Goal: Information Seeking & Learning: Learn about a topic

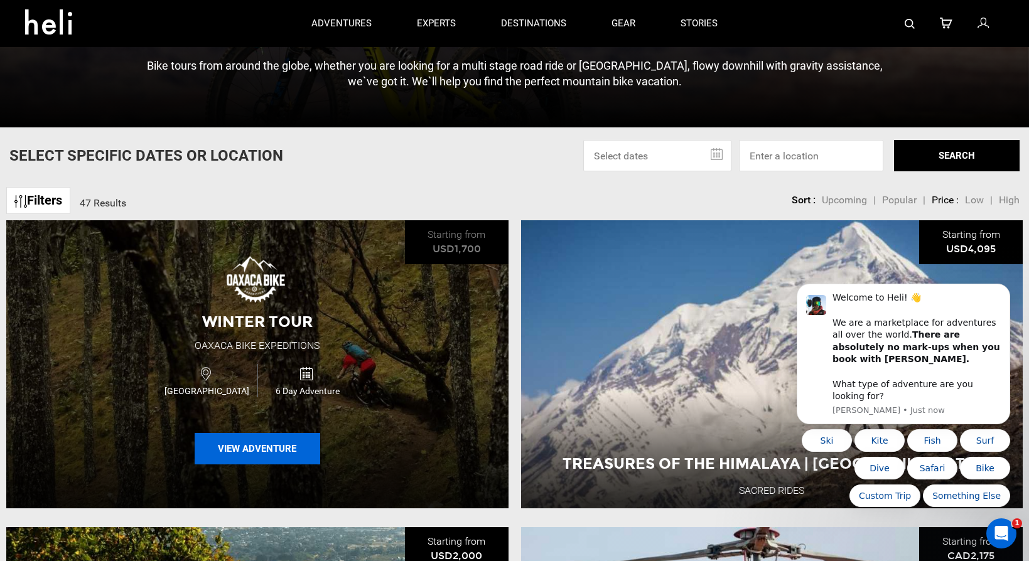
scroll to position [367, 0]
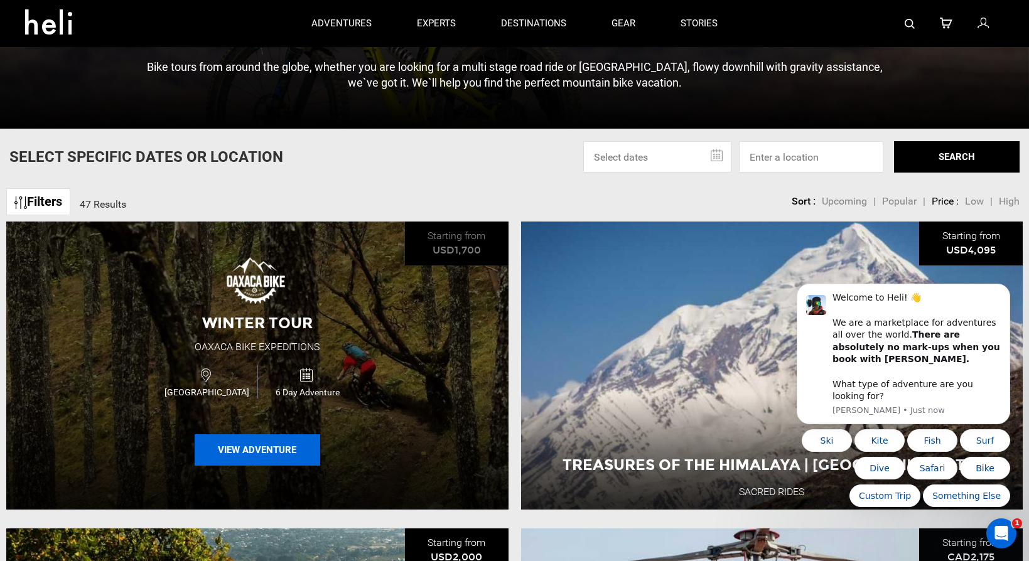
click at [256, 448] on button "View Adventure" at bounding box center [258, 450] width 126 height 31
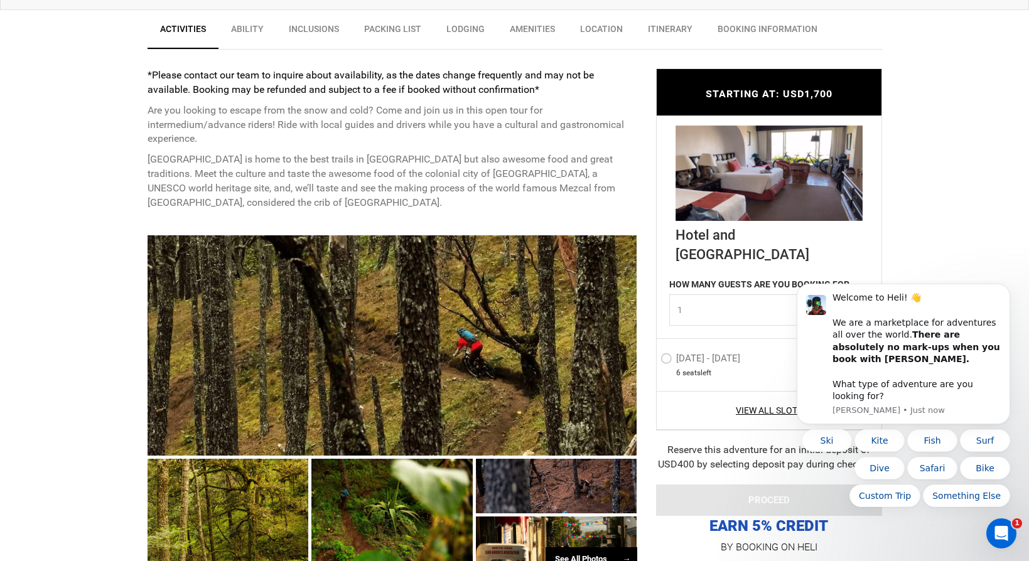
scroll to position [482, 0]
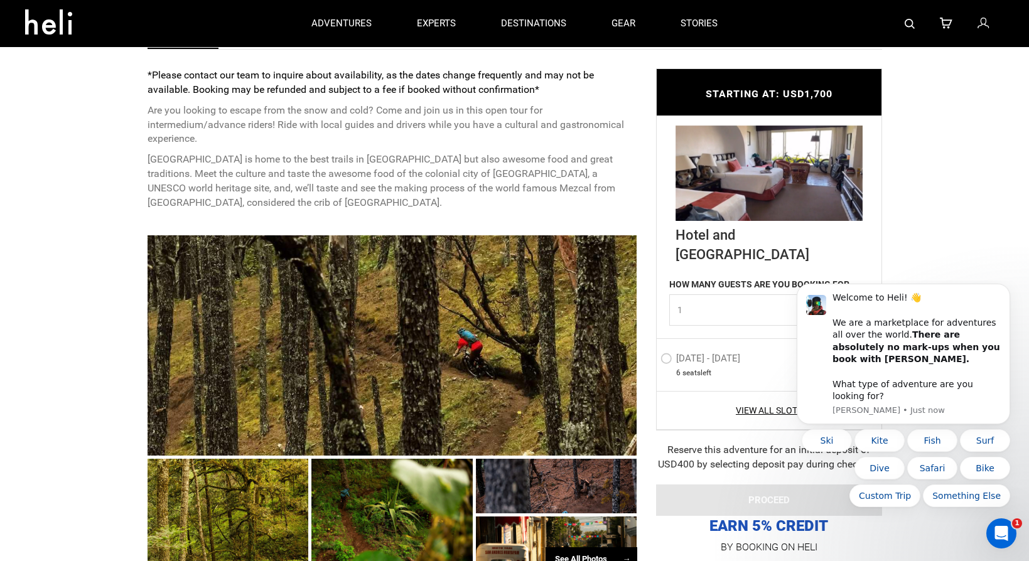
click at [312, 247] on div at bounding box center [393, 346] width 490 height 220
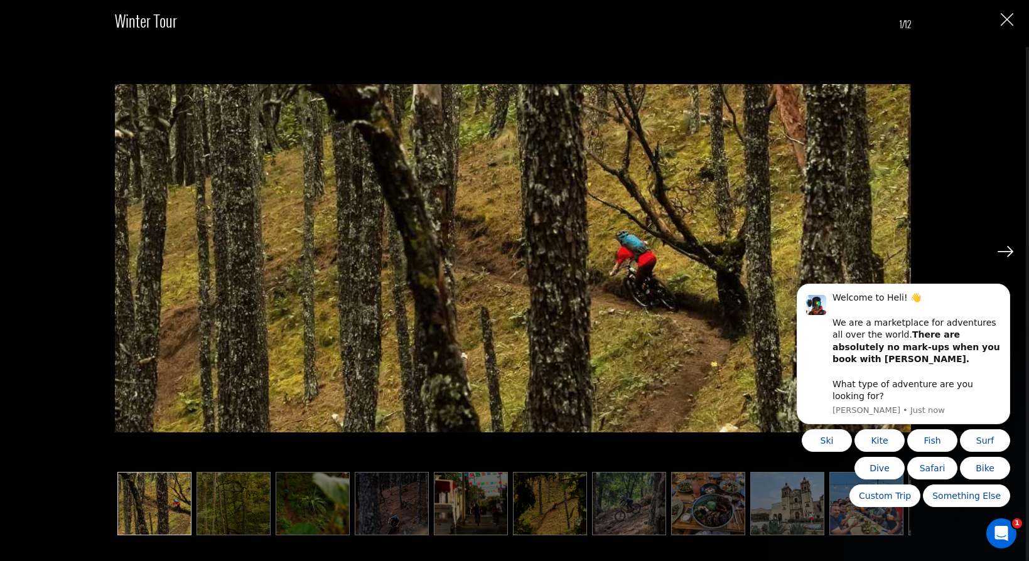
click at [234, 487] on img at bounding box center [234, 503] width 74 height 63
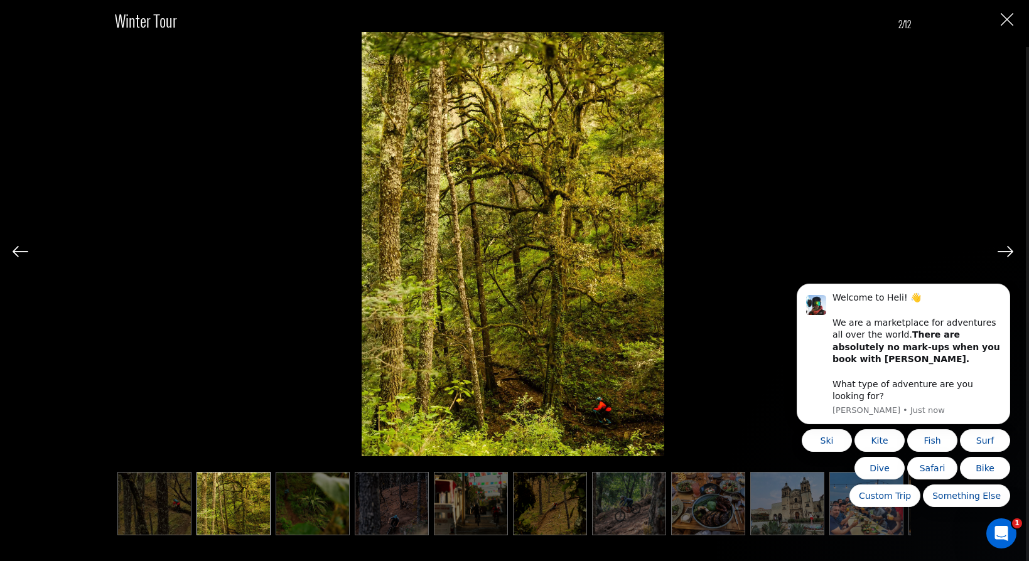
click at [299, 521] on img at bounding box center [313, 503] width 74 height 63
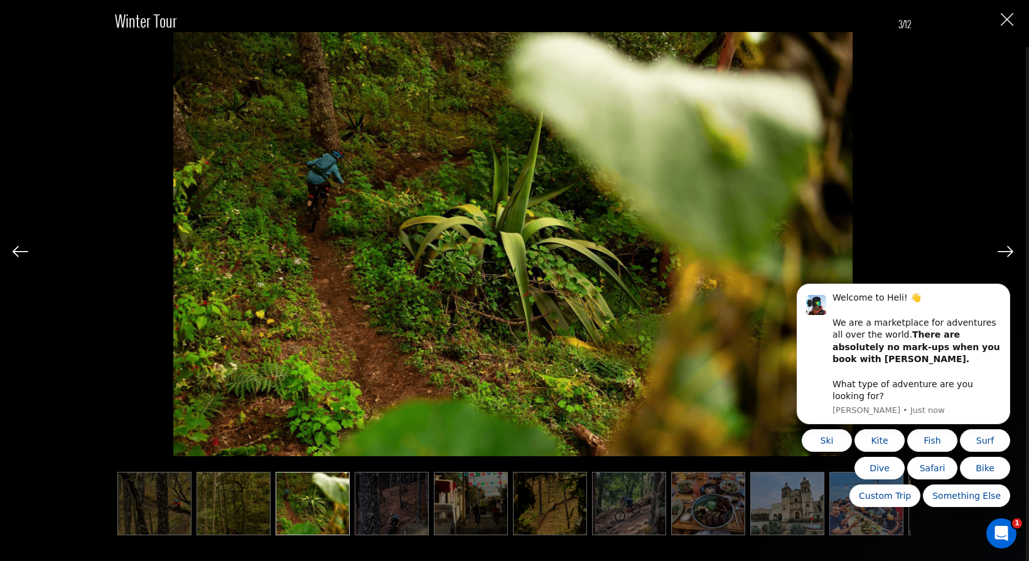
click at [387, 509] on img at bounding box center [392, 503] width 74 height 63
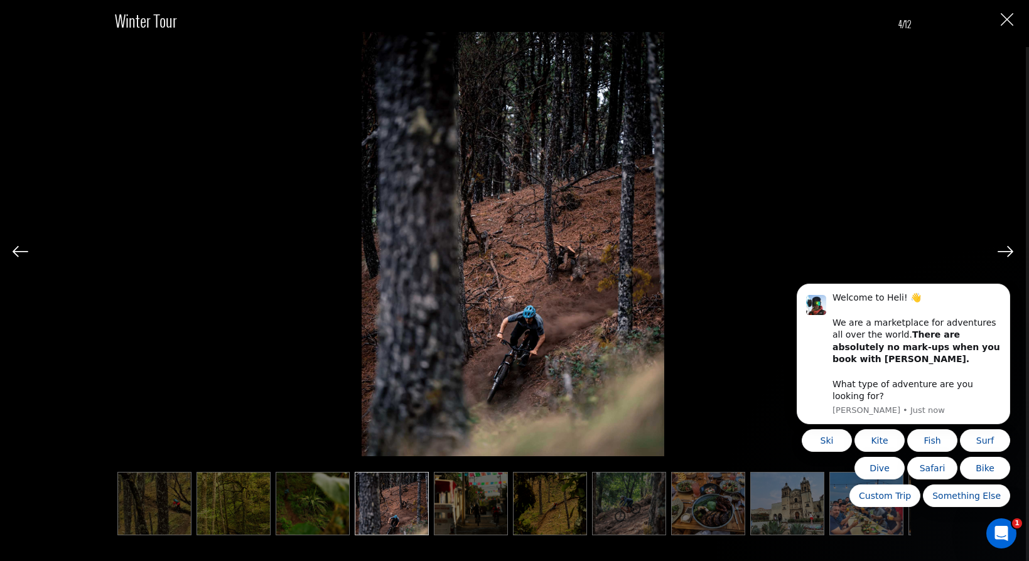
click at [465, 514] on img at bounding box center [471, 503] width 74 height 63
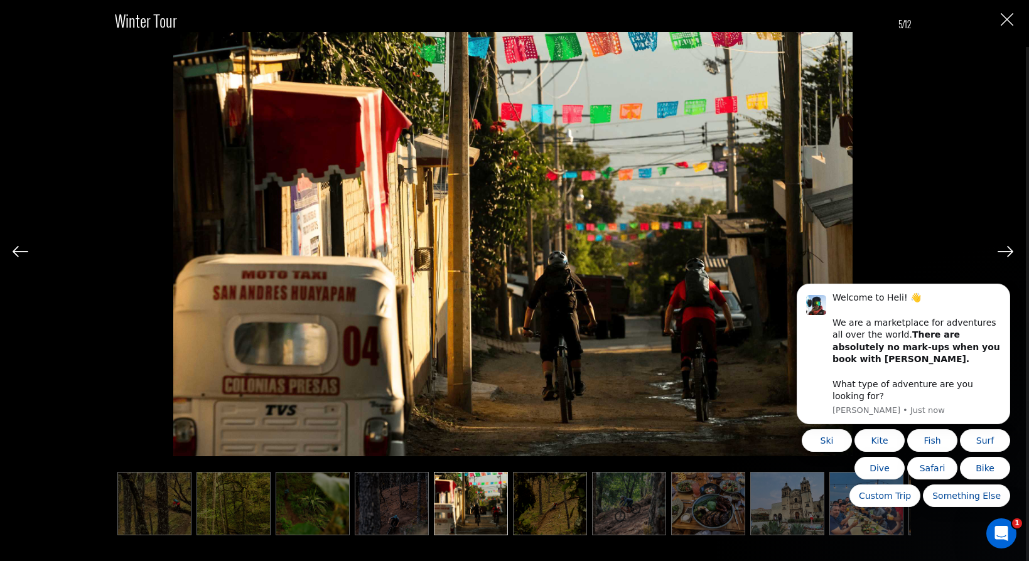
click at [534, 519] on img at bounding box center [550, 503] width 74 height 63
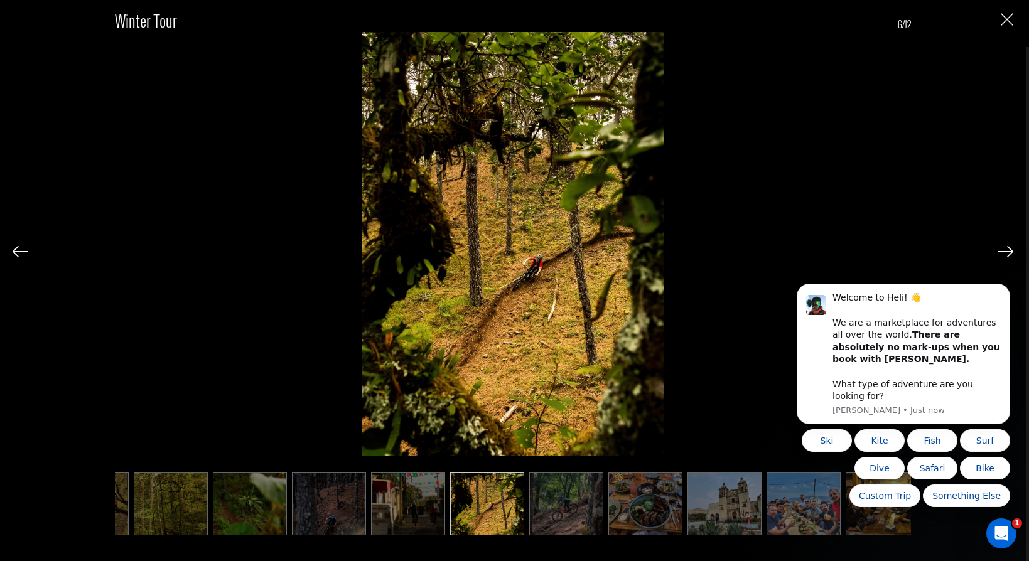
click at [582, 521] on img at bounding box center [566, 503] width 74 height 63
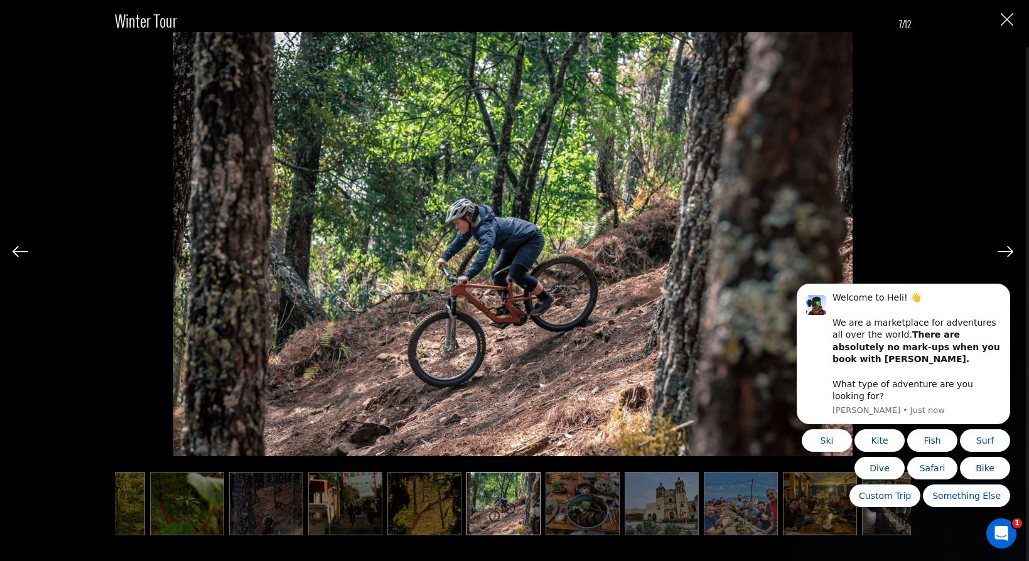
click at [607, 520] on img at bounding box center [583, 503] width 74 height 63
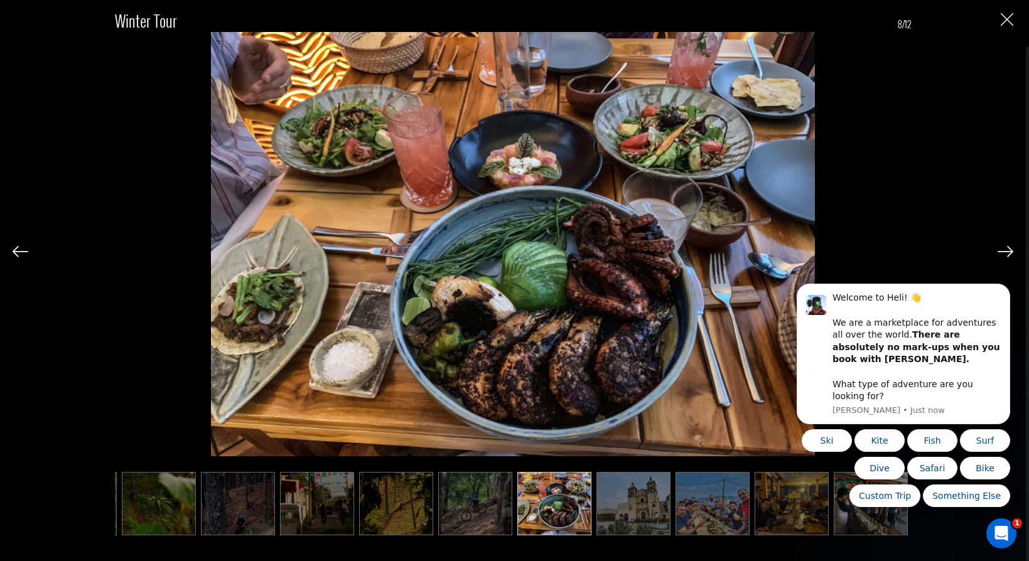
scroll to position [0, 154]
click at [627, 514] on img at bounding box center [634, 503] width 74 height 63
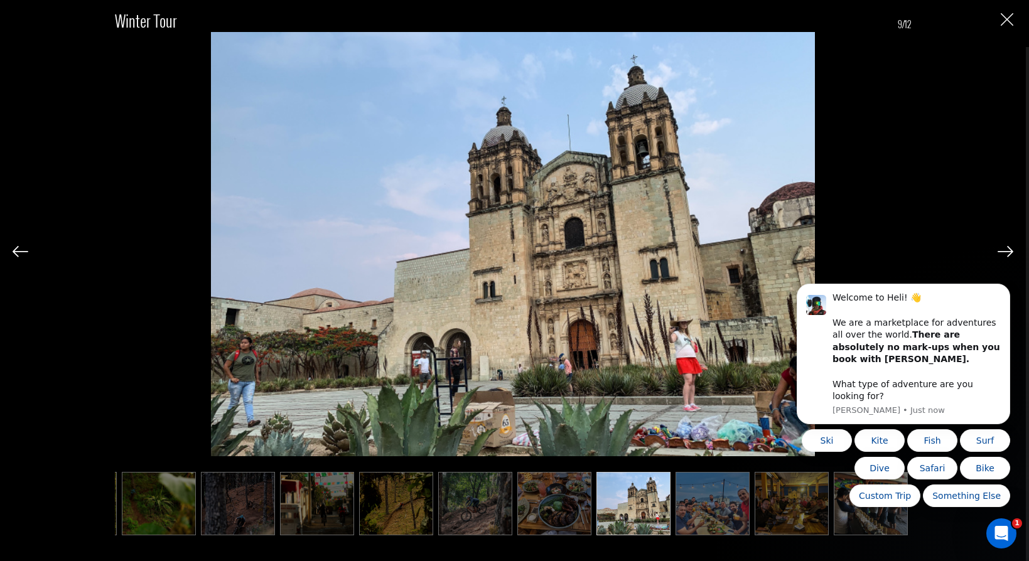
click at [710, 507] on img at bounding box center [713, 503] width 74 height 63
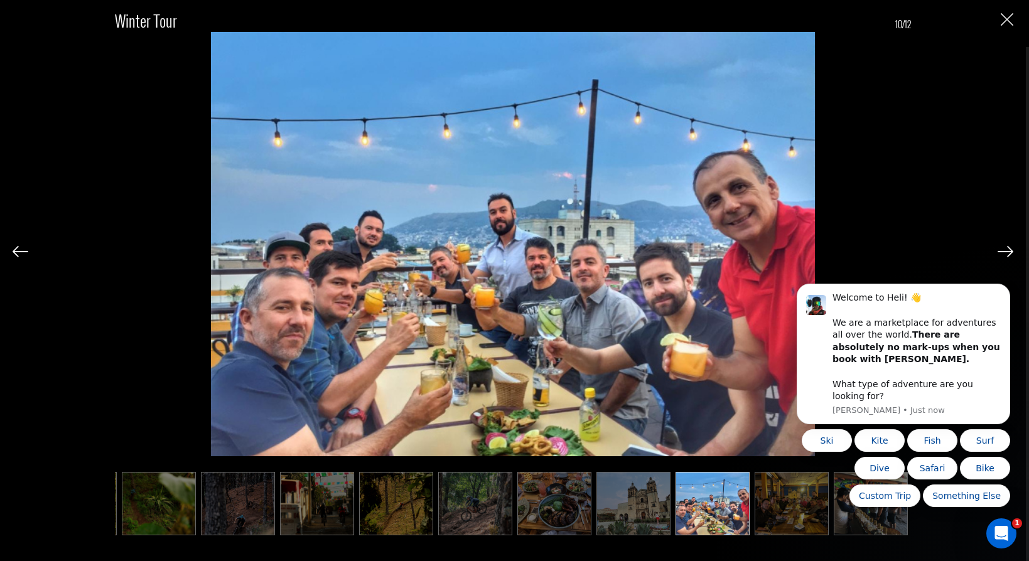
click at [796, 519] on body "Welcome to Heli! 👋 We are a marketplace for adventures all over the world. Ther…" at bounding box center [903, 404] width 241 height 237
click at [855, 520] on body "Welcome to Heli! 👋 We are a marketplace for adventures all over the world. Ther…" at bounding box center [903, 404] width 241 height 237
click at [1004, 249] on img at bounding box center [1006, 251] width 16 height 11
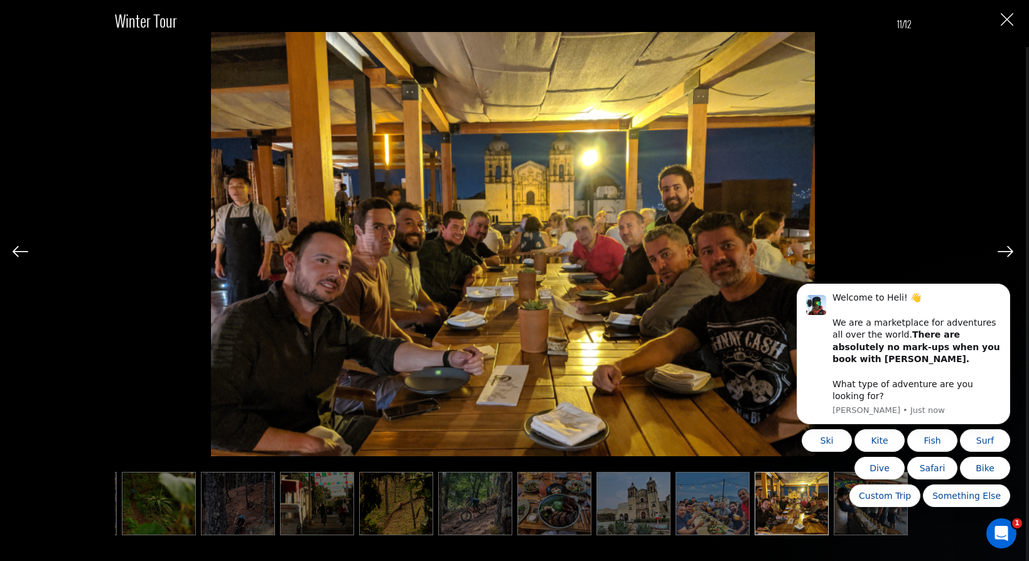
click at [1001, 252] on img at bounding box center [1006, 251] width 16 height 11
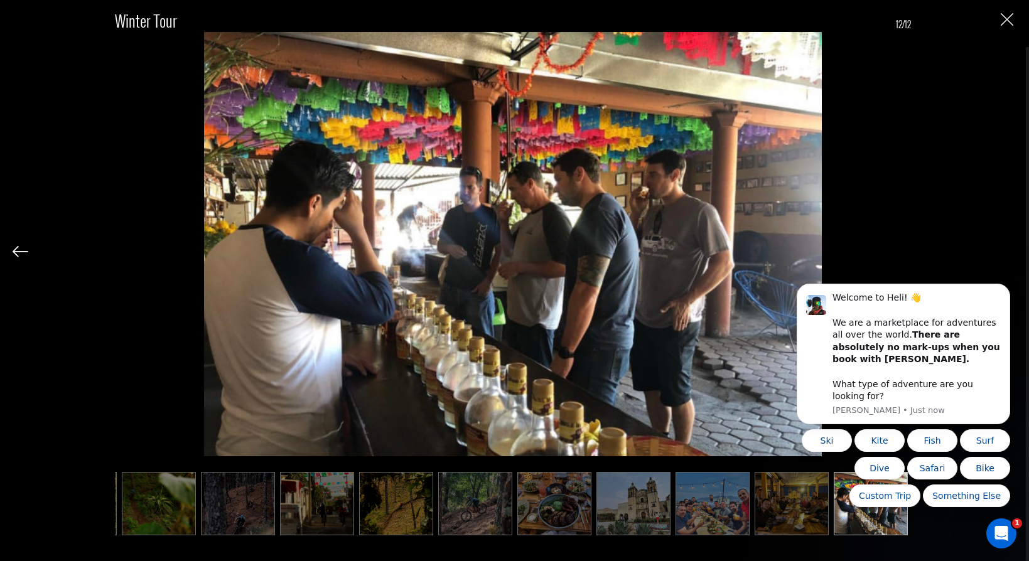
click at [1001, 252] on div "Winter Tour 12/12" at bounding box center [513, 266] width 1001 height 533
click at [1003, 18] on img "Close" at bounding box center [1007, 19] width 13 height 13
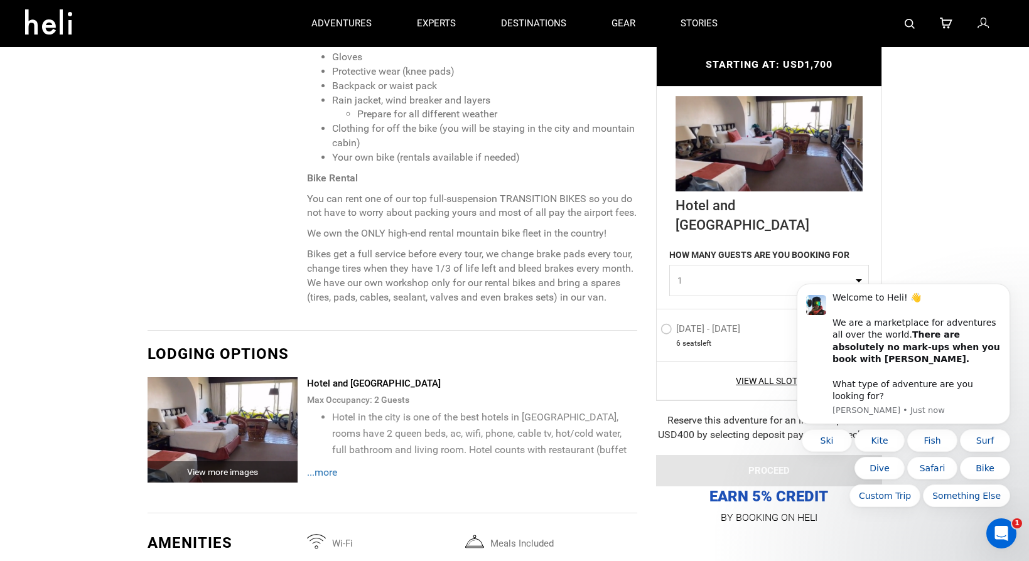
scroll to position [1402, 0]
click at [215, 462] on div "View more images" at bounding box center [223, 472] width 151 height 21
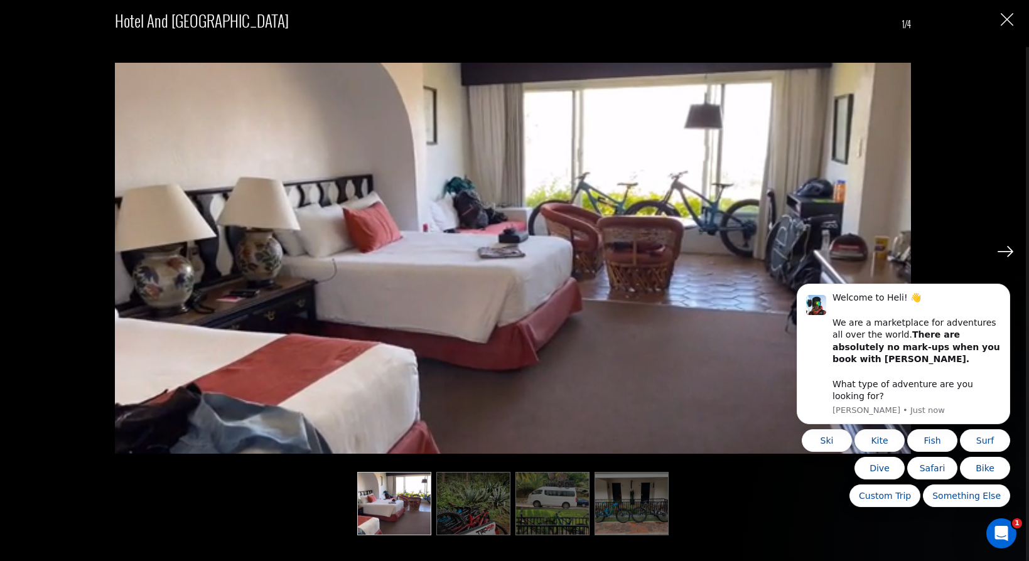
scroll to position [0, 0]
click at [1002, 255] on img at bounding box center [1006, 251] width 16 height 11
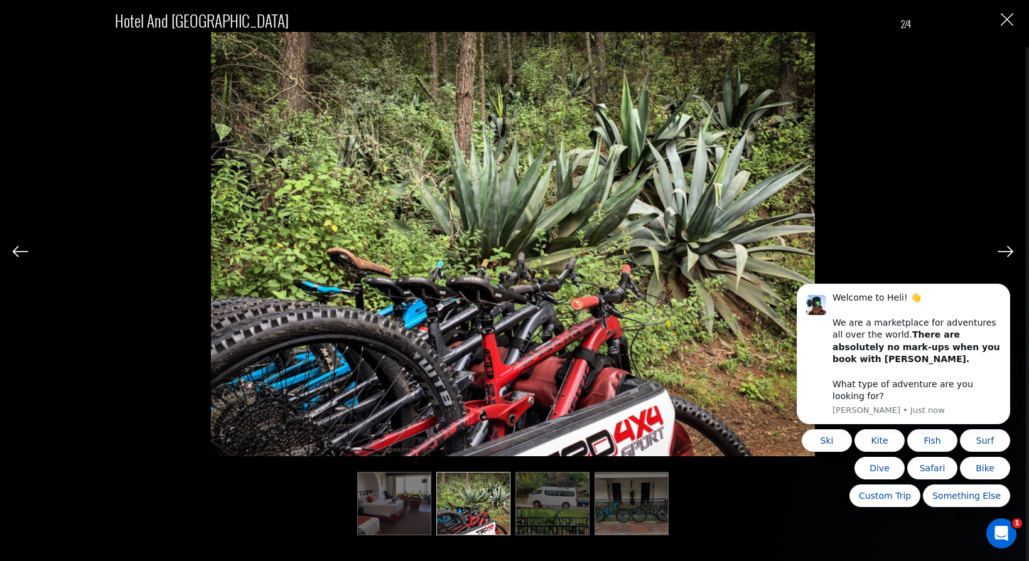
click at [1002, 255] on img at bounding box center [1006, 251] width 16 height 11
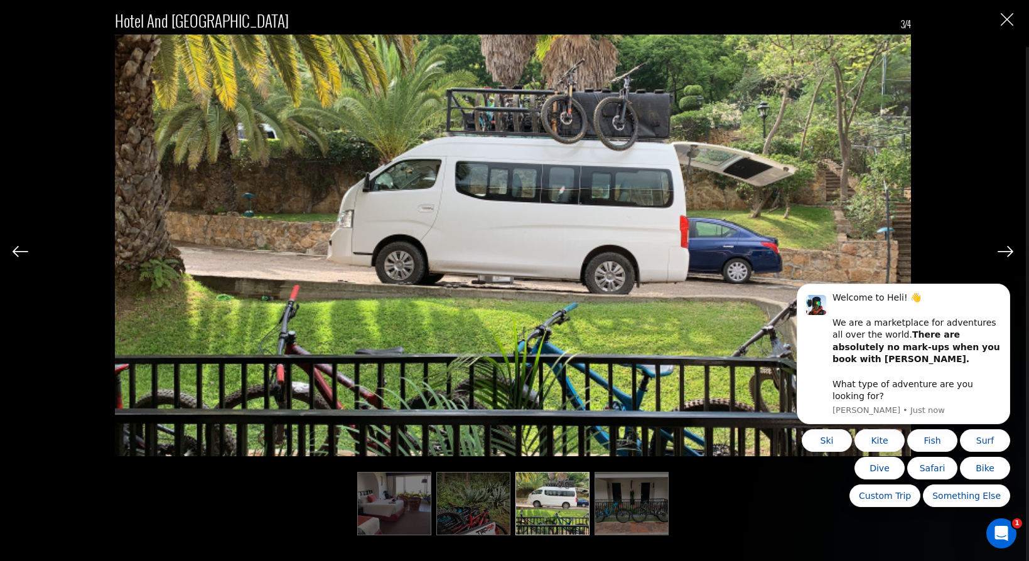
click at [1002, 255] on img at bounding box center [1006, 251] width 16 height 11
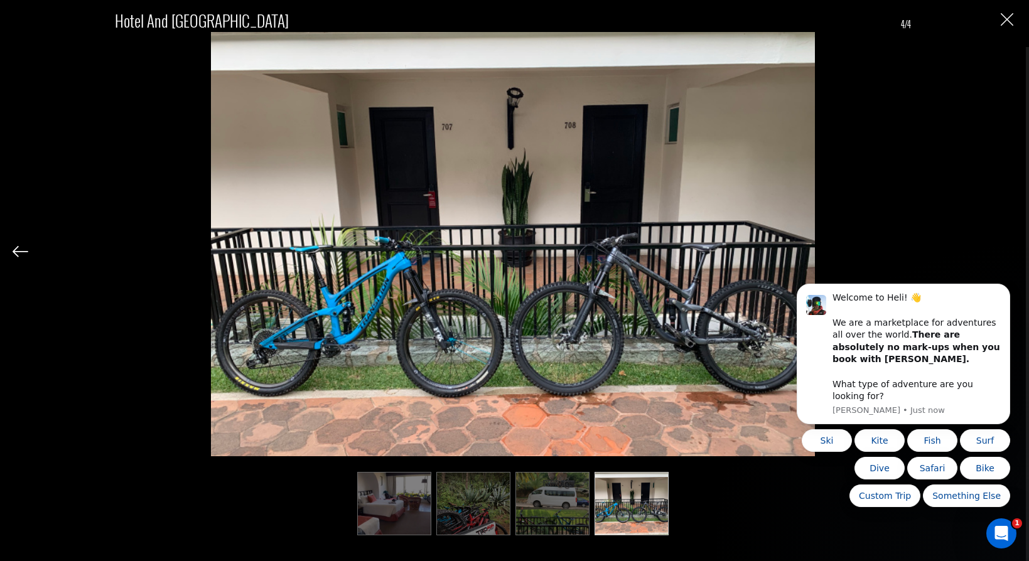
click at [1002, 255] on div "Hotel and [GEOGRAPHIC_DATA] 4/4" at bounding box center [513, 266] width 1001 height 533
click at [1004, 26] on button "Close" at bounding box center [1007, 19] width 13 height 13
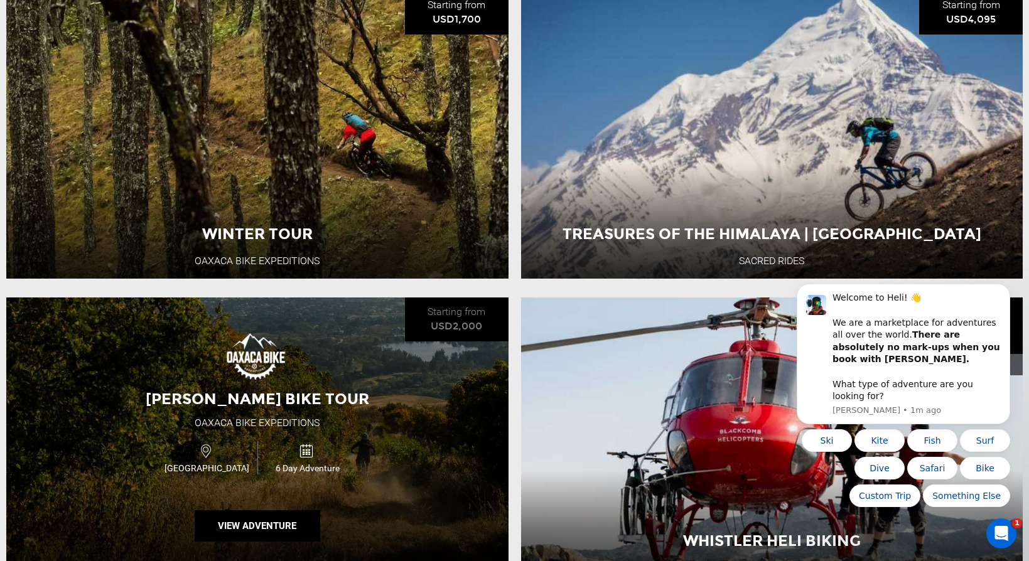
scroll to position [799, 0]
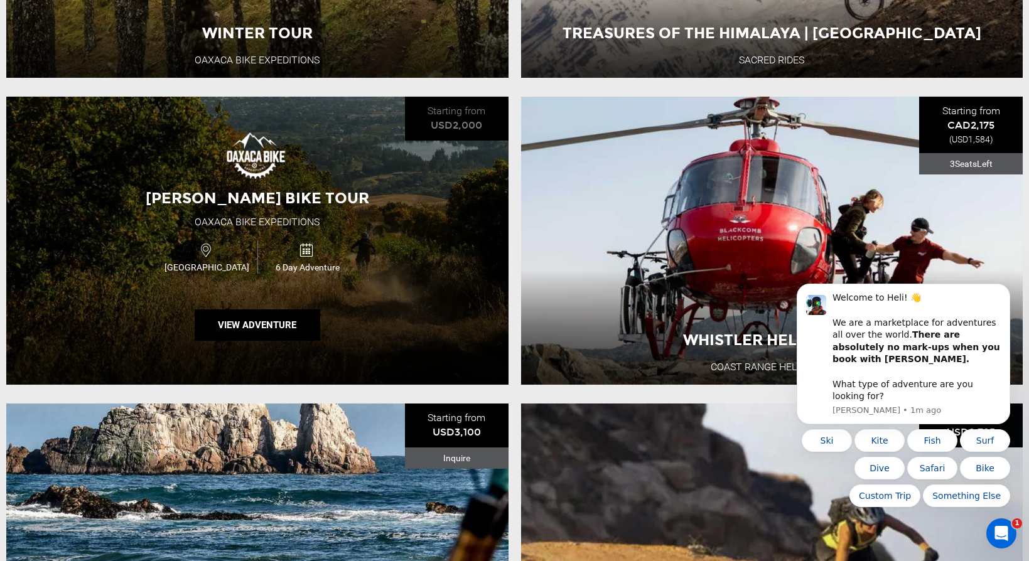
click at [177, 295] on div "[PERSON_NAME] Bike Tour Oaxaca Bike Expeditions [GEOGRAPHIC_DATA] 6 Day Adventu…" at bounding box center [257, 241] width 502 height 288
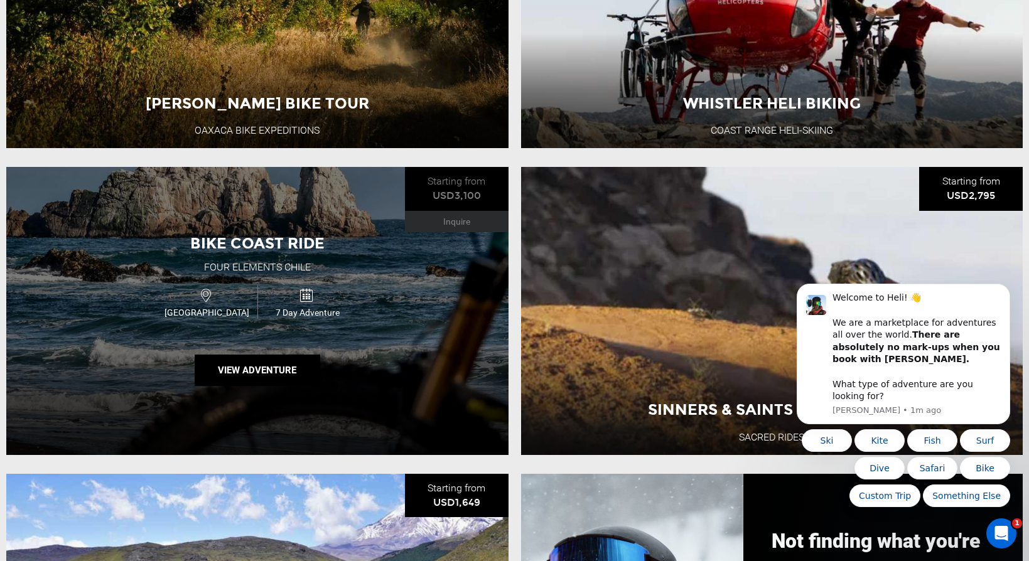
scroll to position [1039, 0]
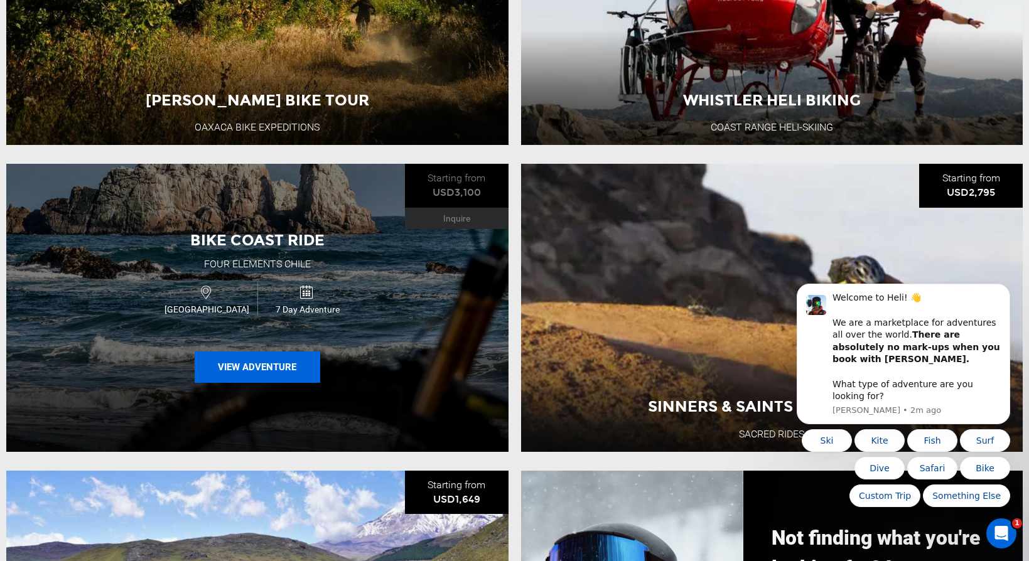
click at [257, 370] on button "View Adventure" at bounding box center [258, 367] width 126 height 31
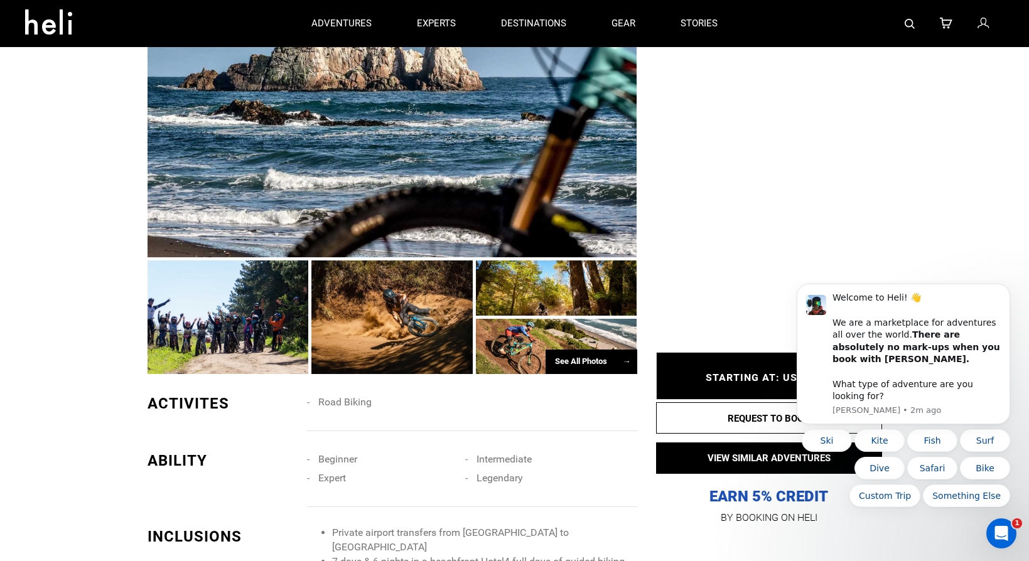
click at [225, 236] on div at bounding box center [393, 147] width 490 height 220
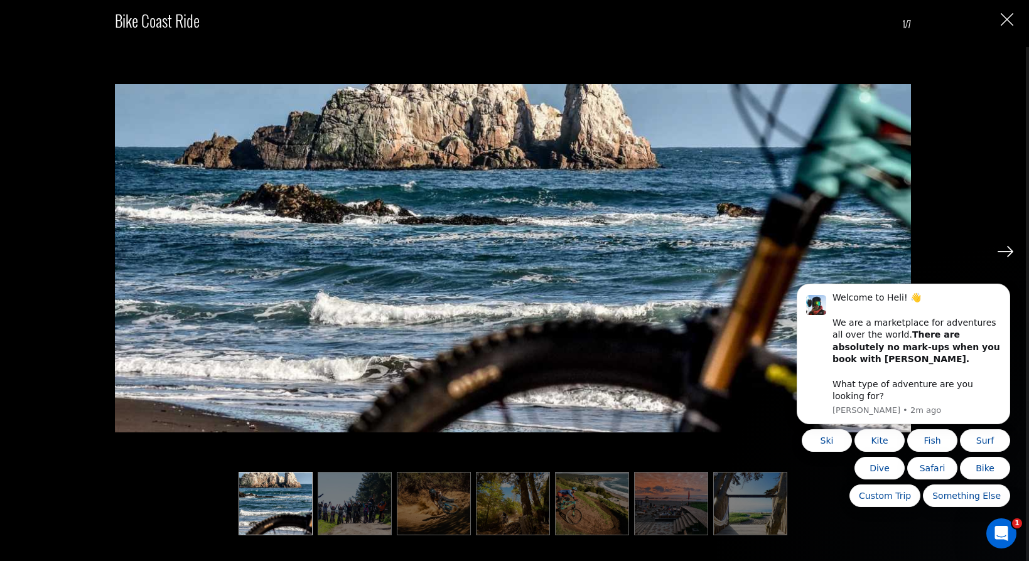
click at [333, 499] on img at bounding box center [355, 503] width 74 height 63
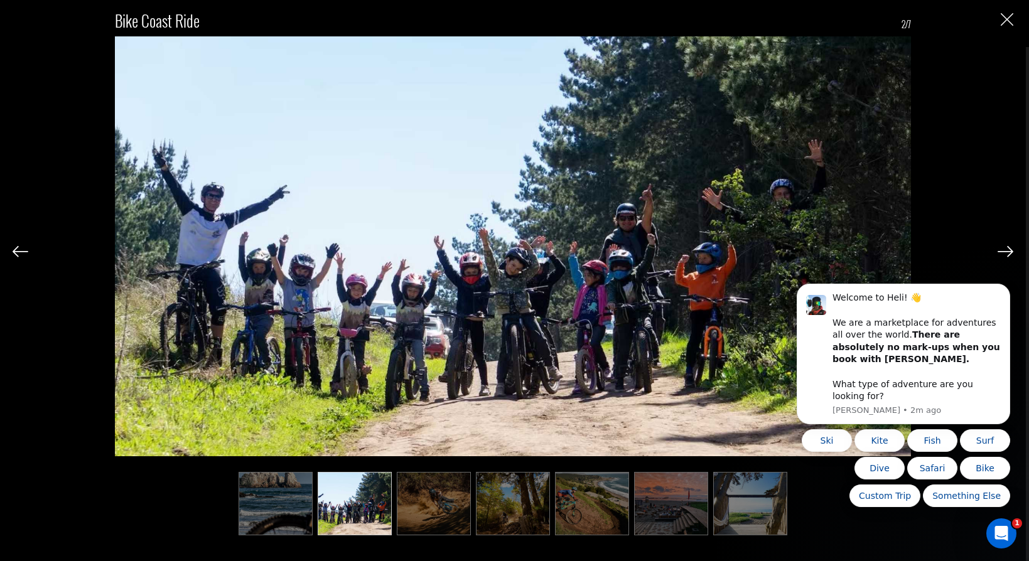
click at [424, 508] on img at bounding box center [434, 503] width 74 height 63
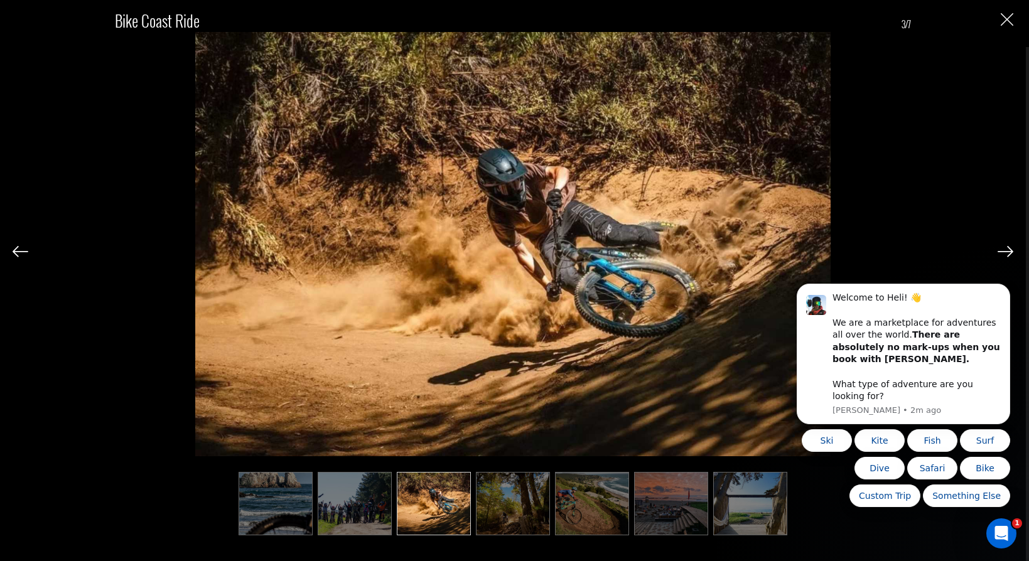
click at [529, 522] on img at bounding box center [513, 503] width 74 height 63
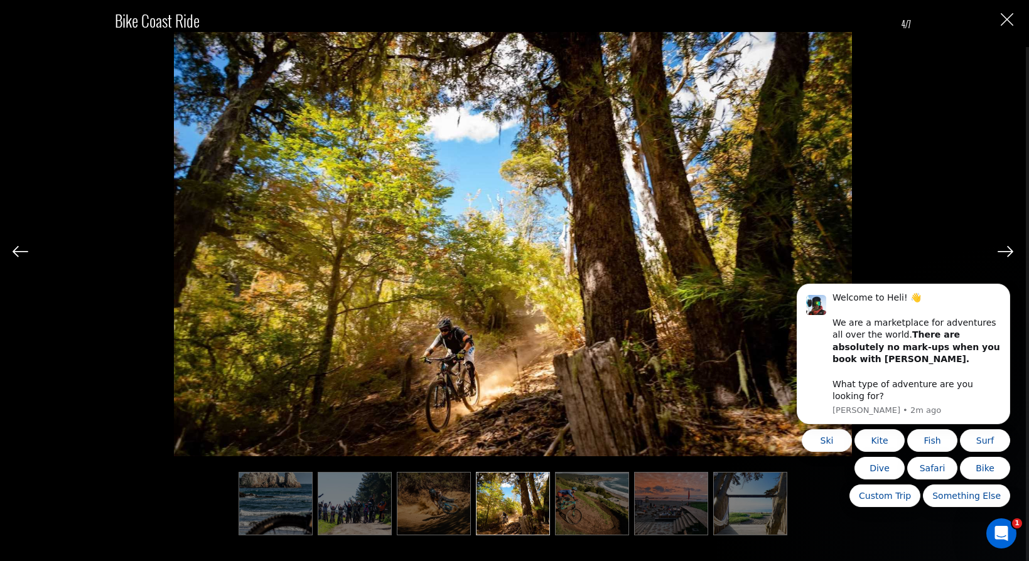
click at [588, 519] on img at bounding box center [592, 503] width 74 height 63
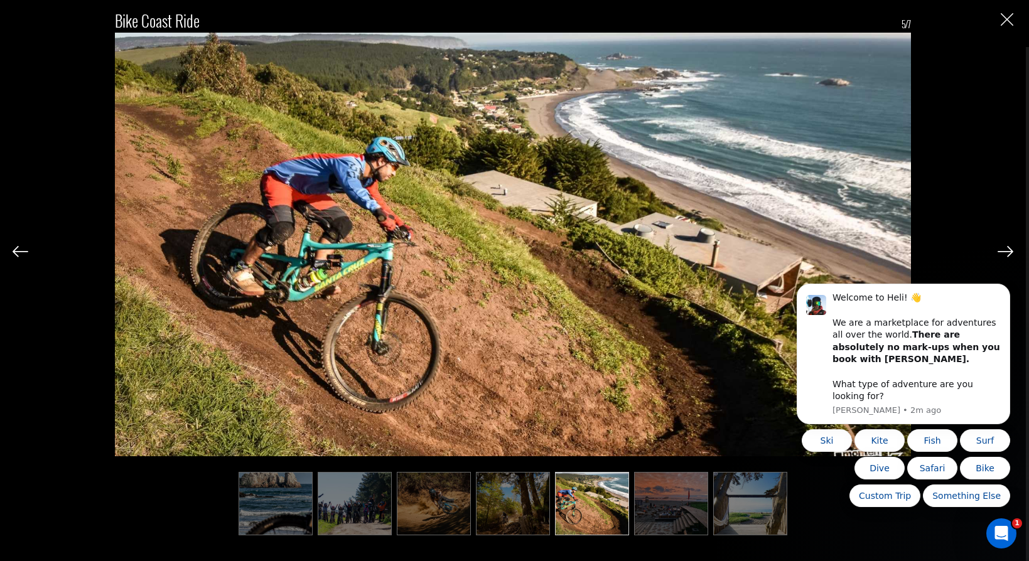
click at [664, 517] on img at bounding box center [671, 503] width 74 height 63
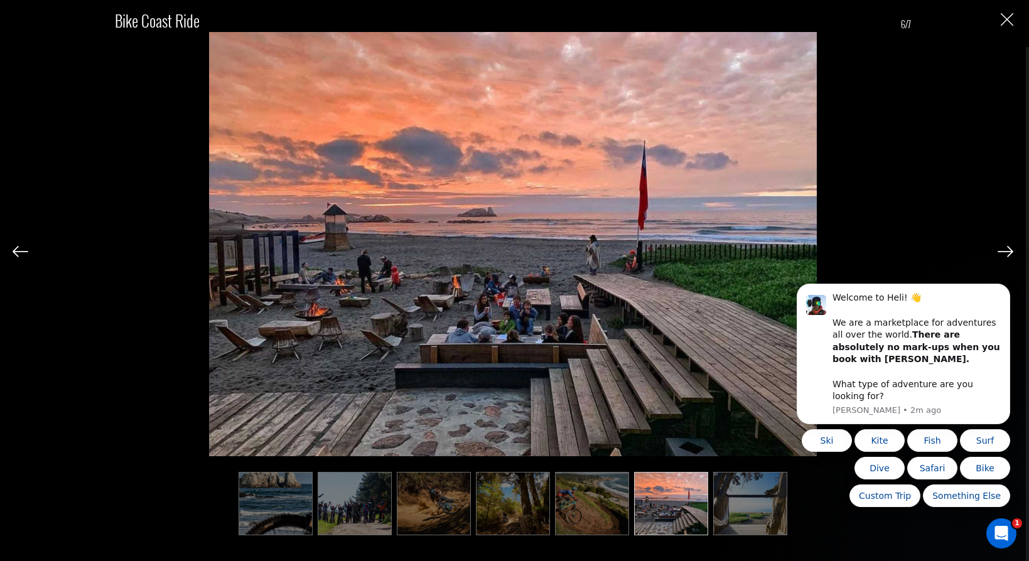
click at [742, 516] on img at bounding box center [750, 503] width 74 height 63
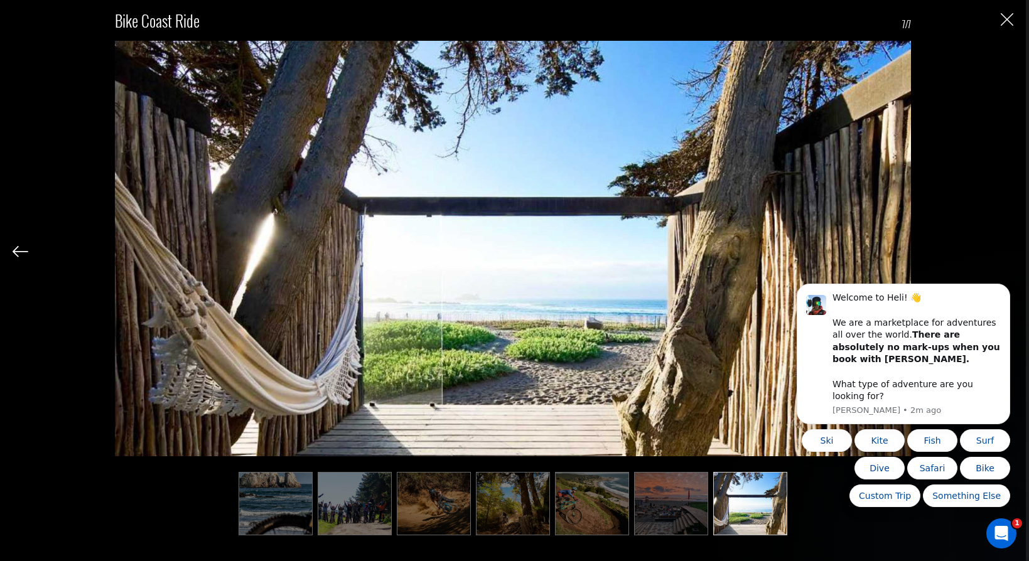
click at [1003, 19] on img "Close" at bounding box center [1007, 19] width 13 height 13
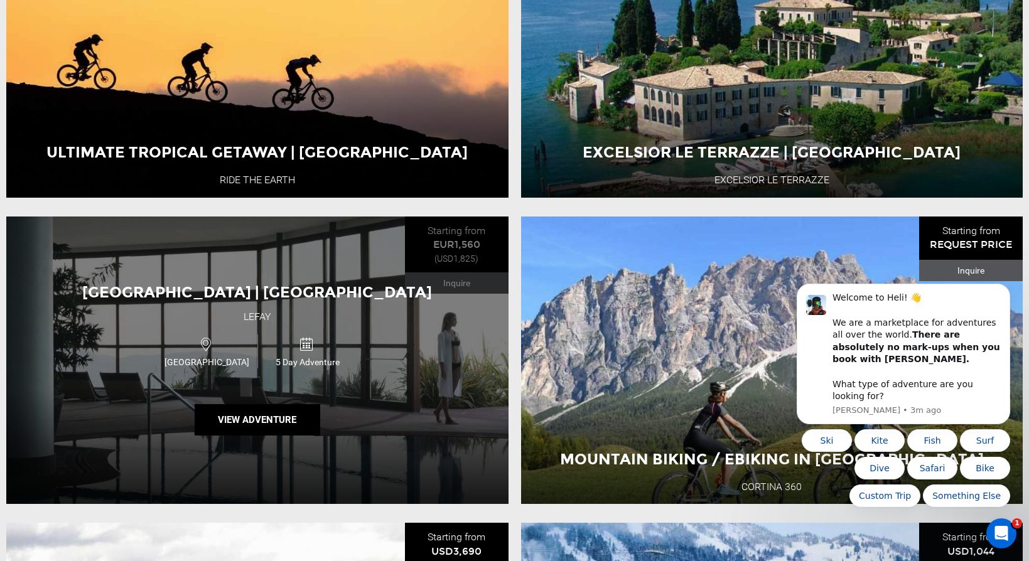
scroll to position [1990, 0]
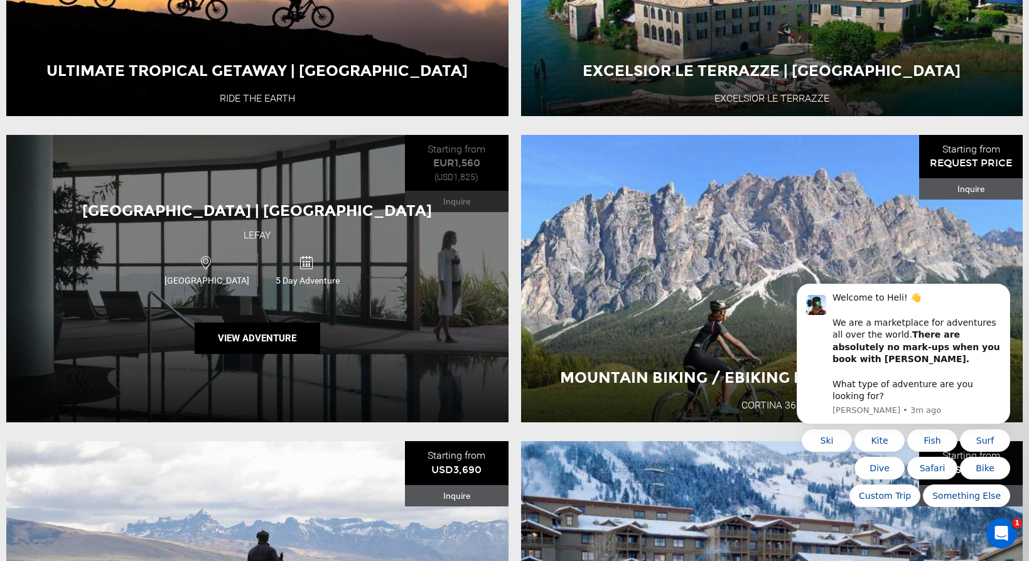
click at [93, 347] on div "[GEOGRAPHIC_DATA] | [GEOGRAPHIC_DATA] [GEOGRAPHIC_DATA] [GEOGRAPHIC_DATA] 5 Day…" at bounding box center [257, 279] width 502 height 288
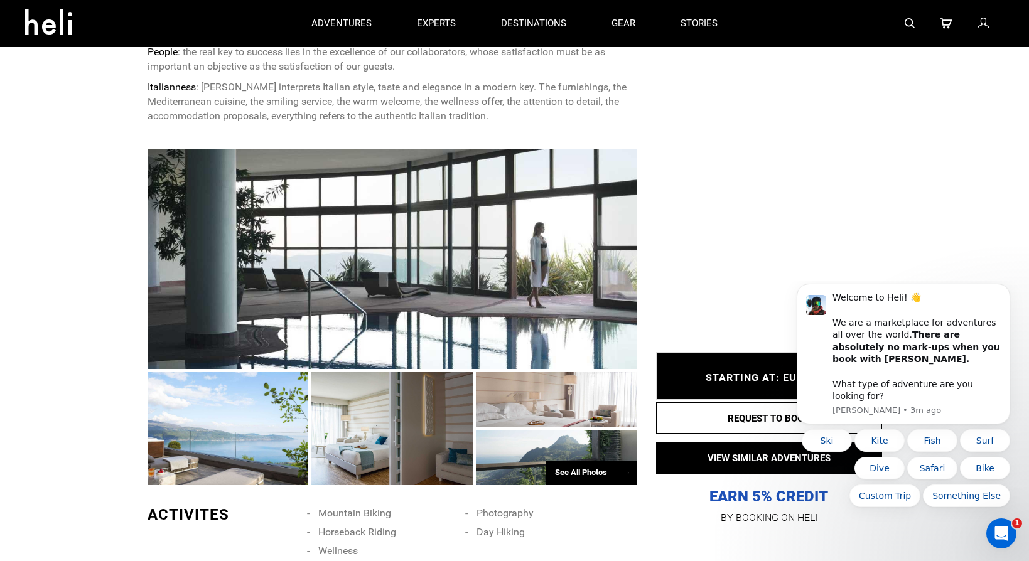
scroll to position [668, 0]
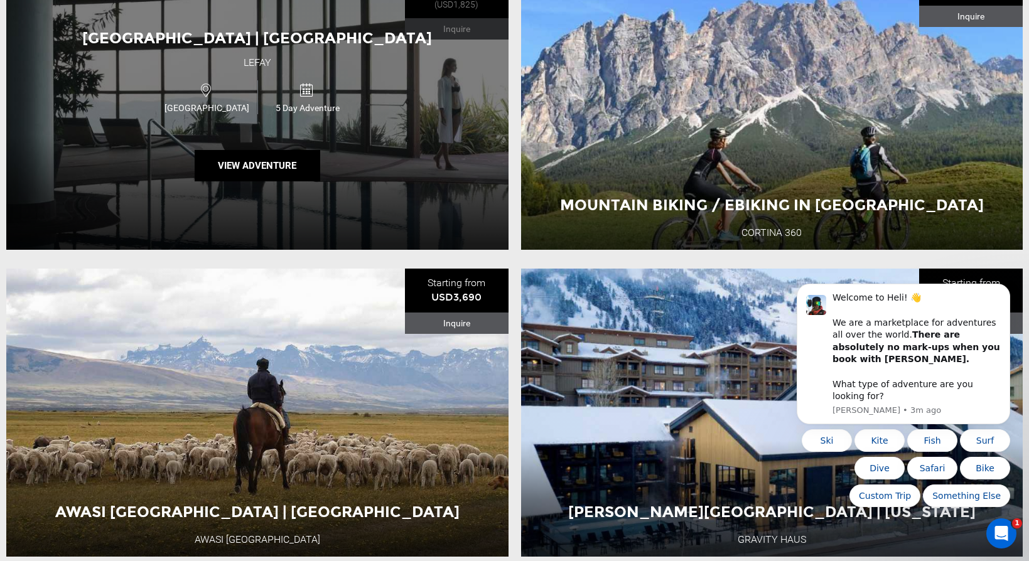
scroll to position [2163, 0]
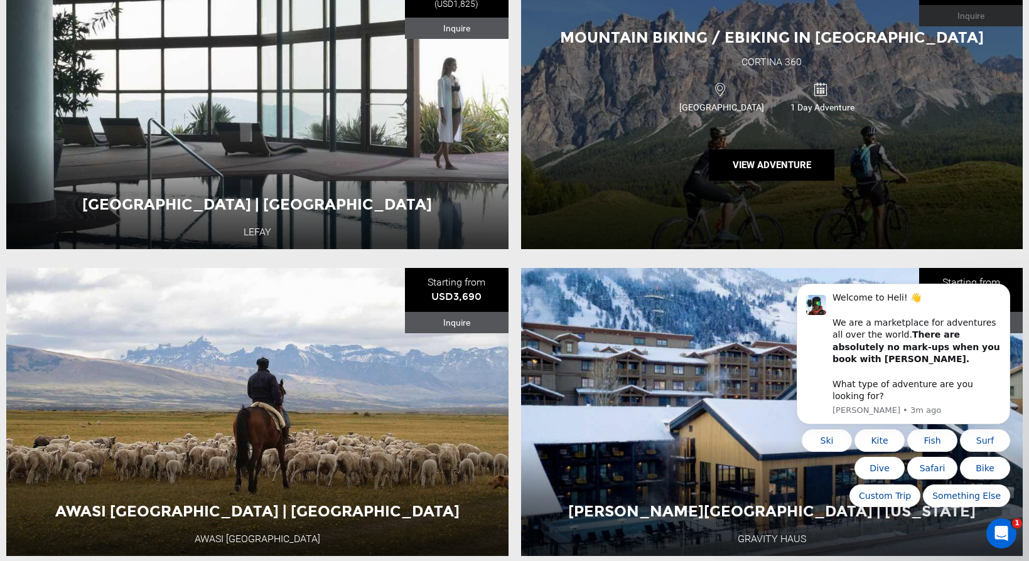
click at [635, 60] on div "Mountain Biking / Ebiking in [GEOGRAPHIC_DATA] 360 [GEOGRAPHIC_DATA] 1 Day Adve…" at bounding box center [772, 106] width 502 height 288
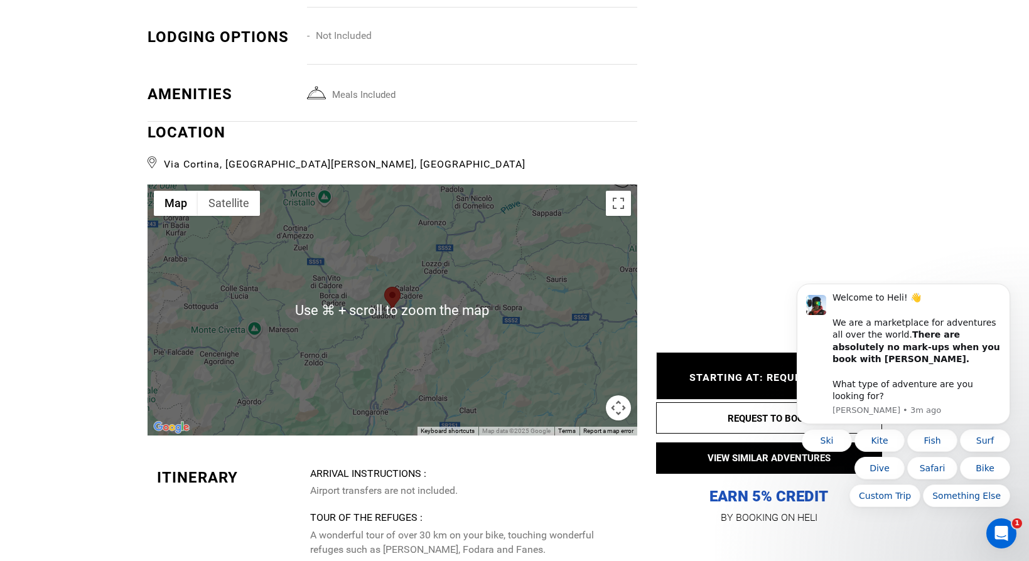
scroll to position [2089, 0]
